Goal: Navigation & Orientation: Understand site structure

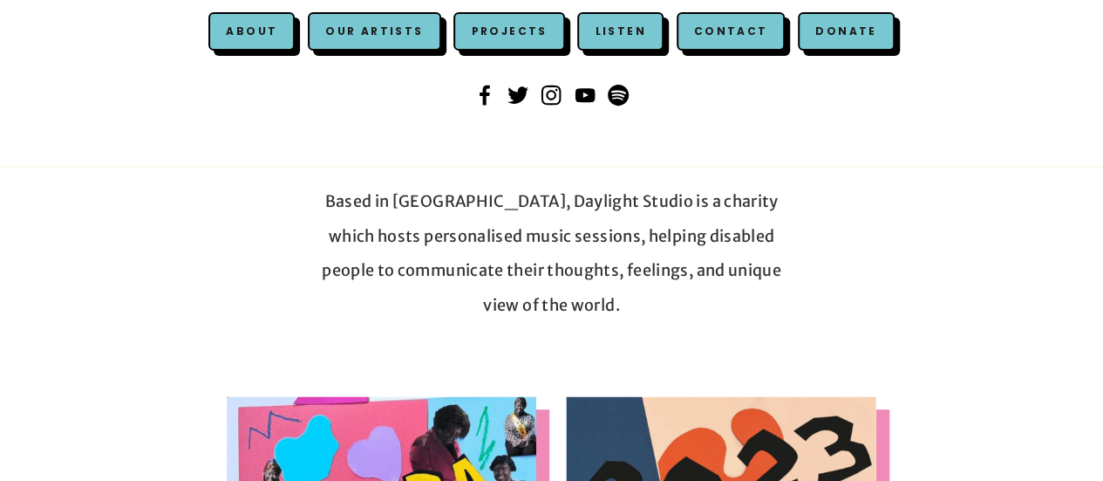
scroll to position [279, 0]
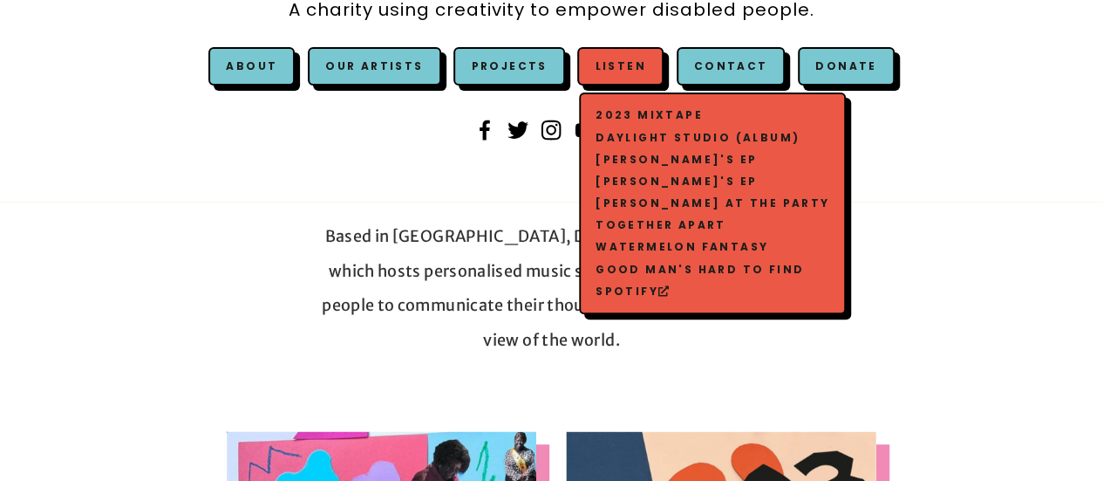
click at [630, 135] on link "Daylight Studio (Album)" at bounding box center [712, 137] width 242 height 22
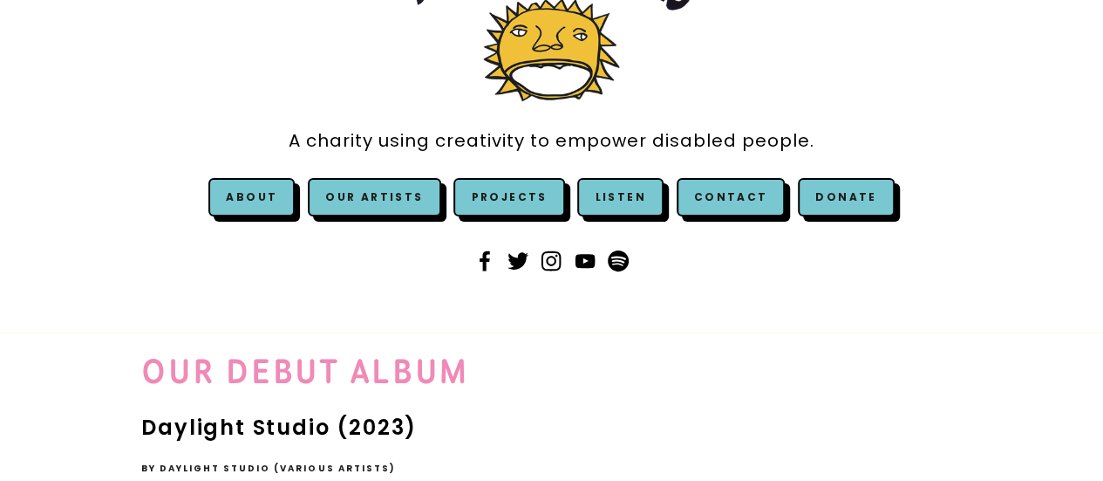
scroll to position [70, 0]
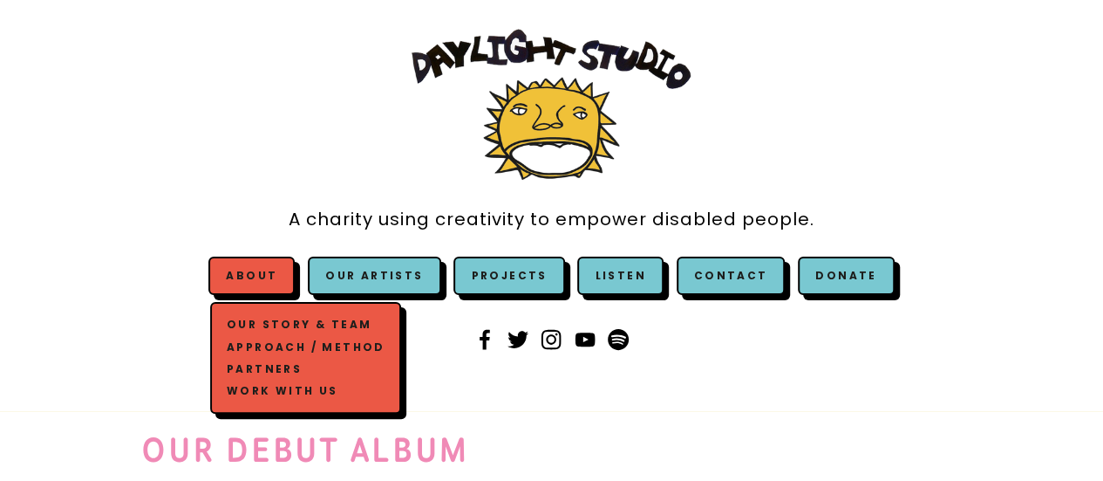
click at [260, 321] on link "Our Story & Team" at bounding box center [305, 325] width 167 height 22
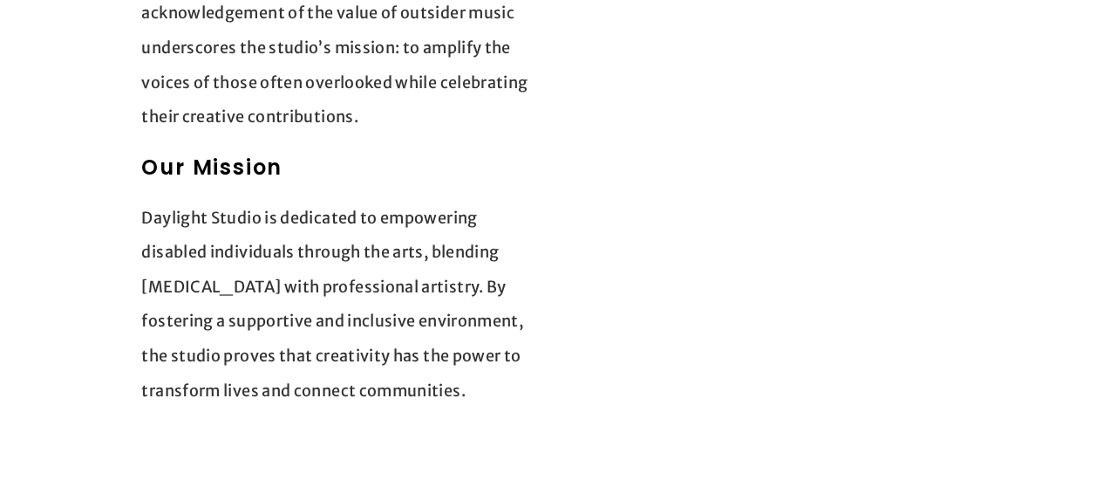
scroll to position [2514, 0]
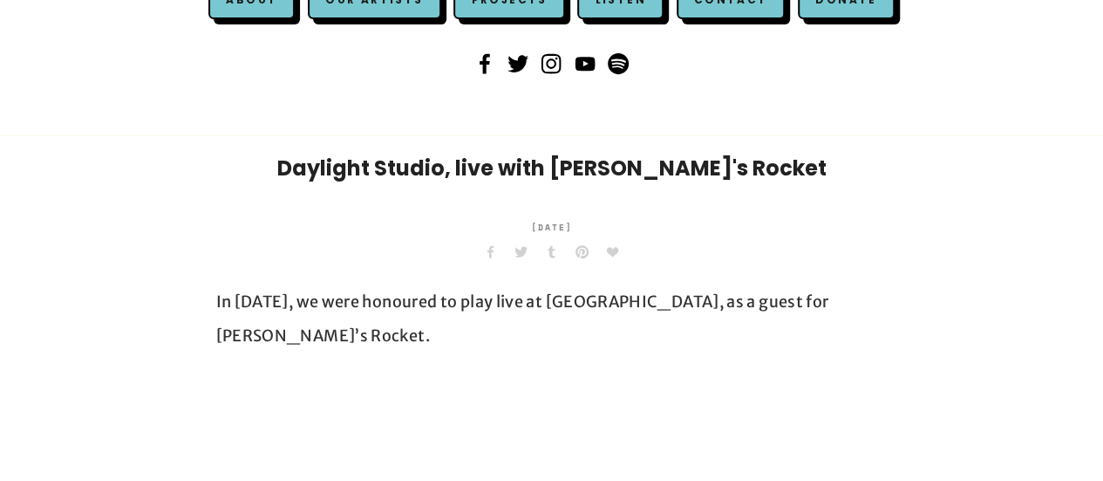
scroll to position [349, 0]
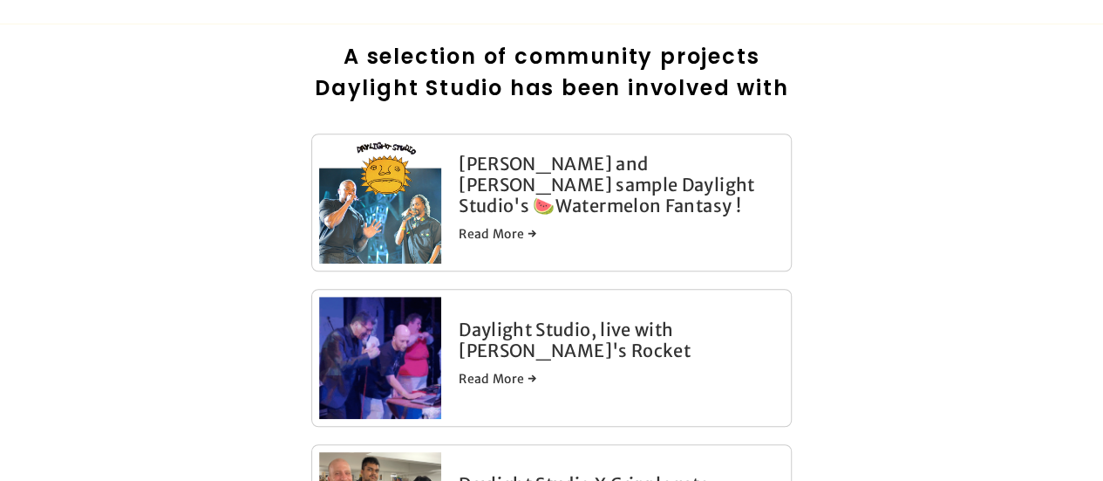
scroll to position [454, 0]
